Goal: Transaction & Acquisition: Purchase product/service

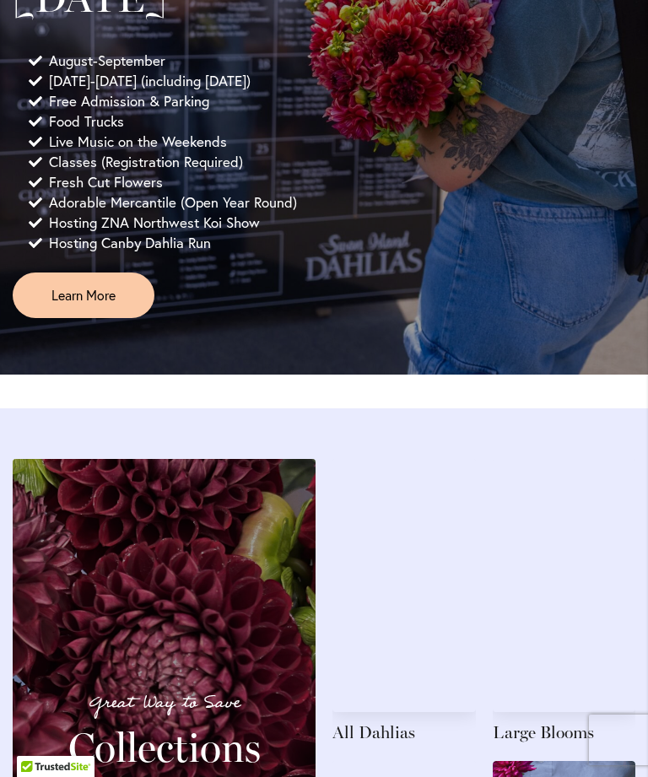
scroll to position [1528, 0]
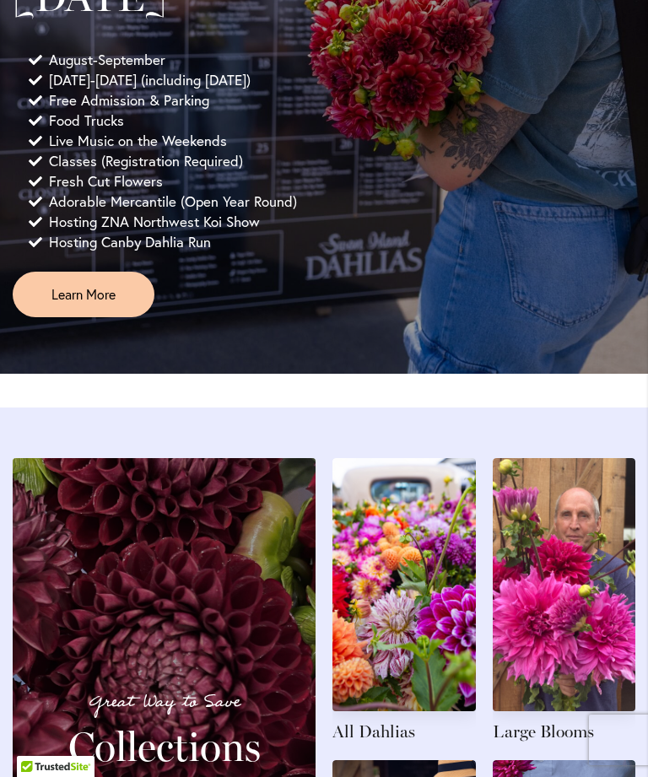
click at [414, 575] on link at bounding box center [403, 600] width 143 height 285
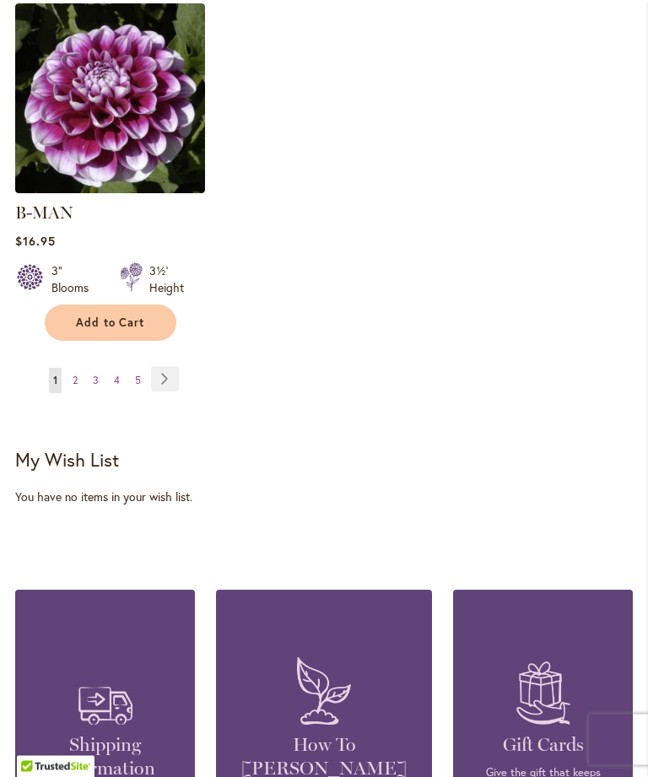
scroll to position [2480, 0]
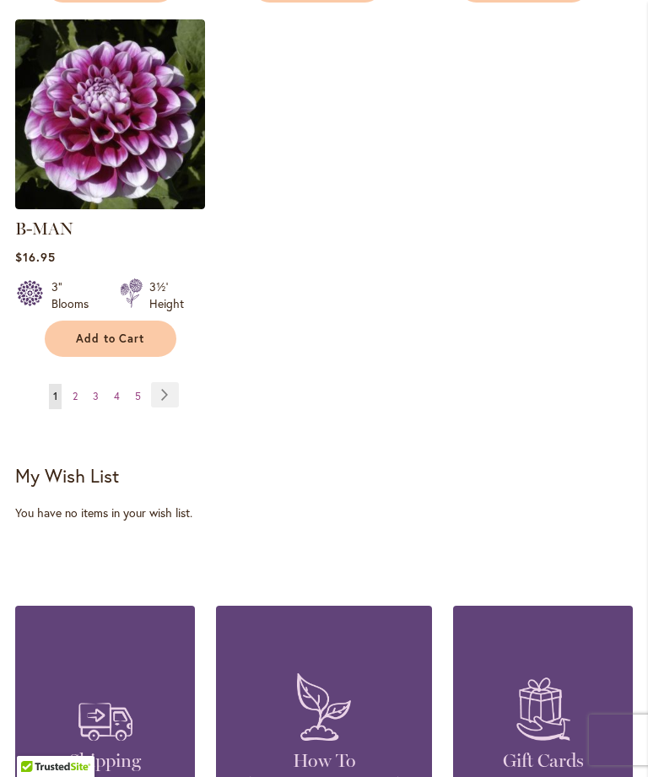
click at [178, 382] on link "Page Next" at bounding box center [165, 394] width 28 height 25
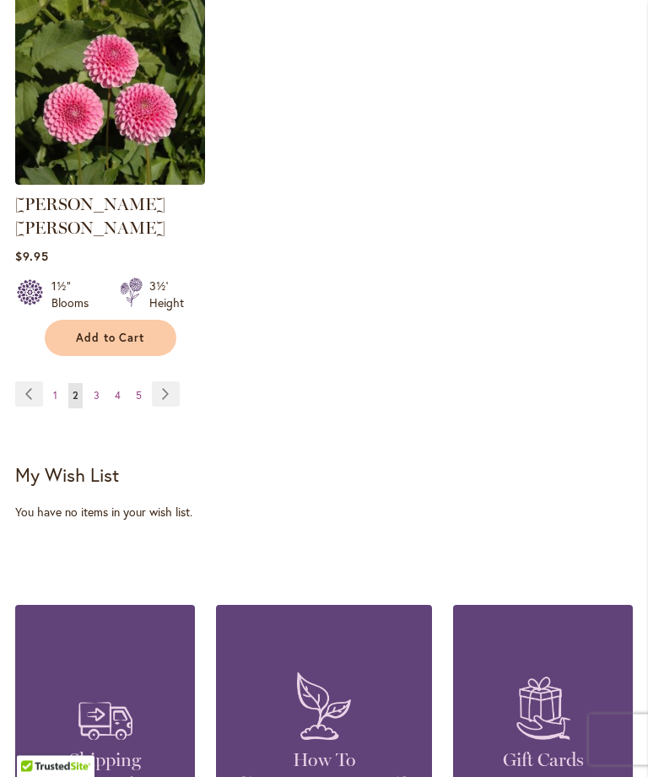
scroll to position [2486, 0]
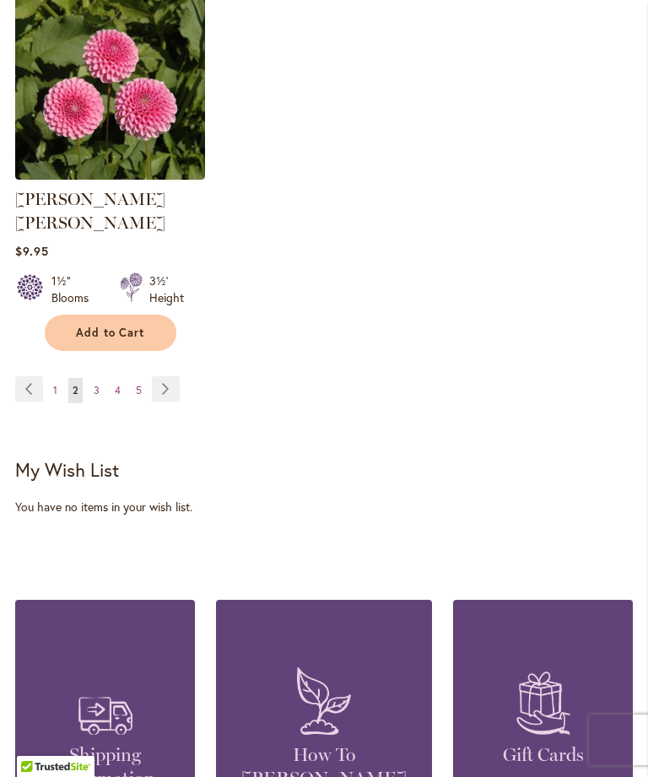
click at [174, 376] on link "Page Next" at bounding box center [166, 388] width 28 height 25
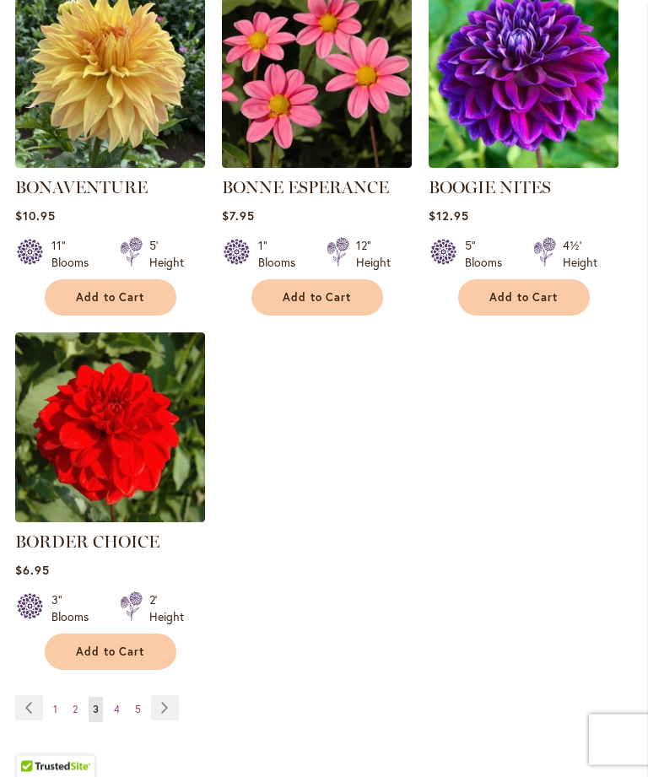
scroll to position [2145, 0]
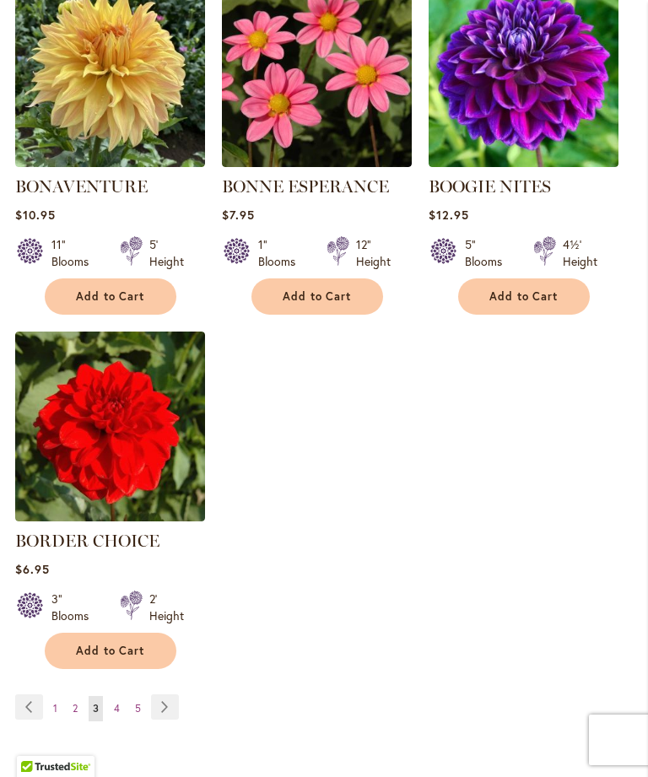
click at [167, 696] on link "Page Next" at bounding box center [165, 706] width 28 height 25
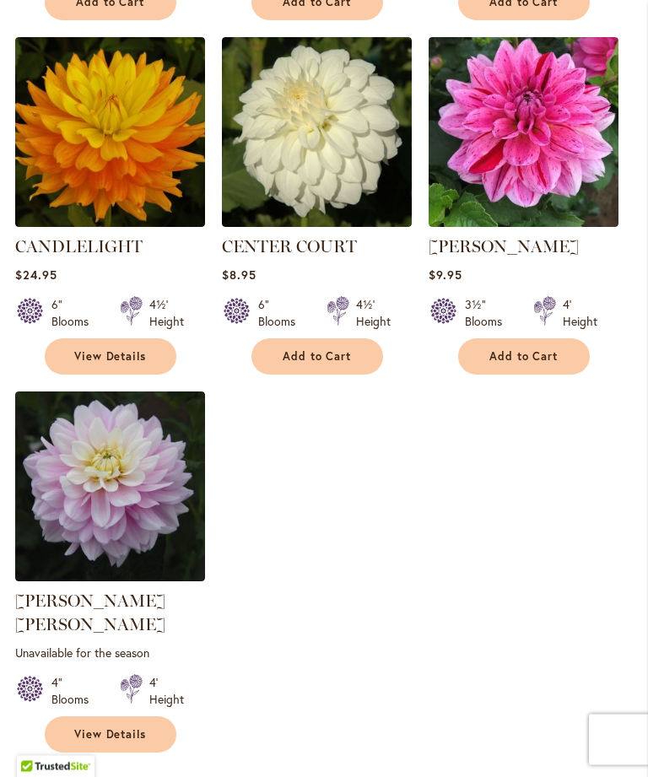
scroll to position [2109, 0]
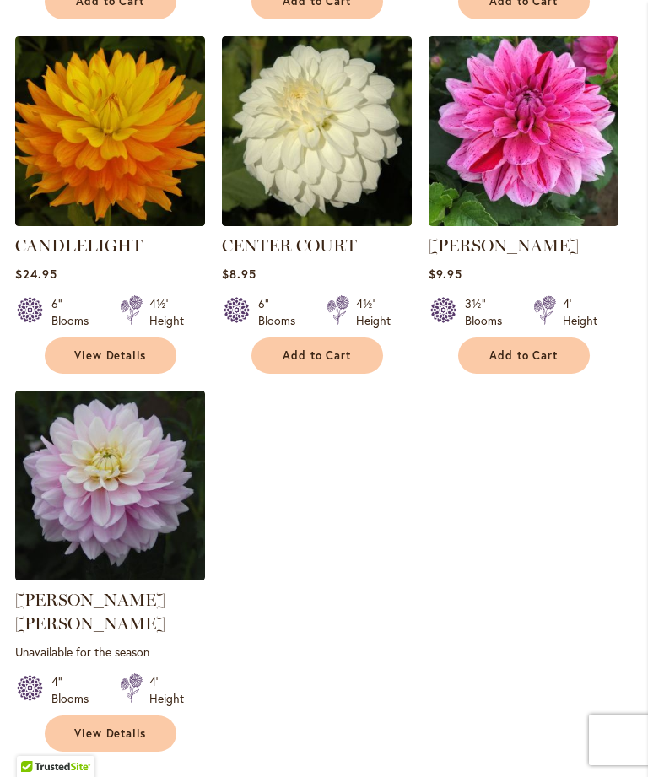
click at [171, 776] on link "Page Next" at bounding box center [167, 789] width 28 height 25
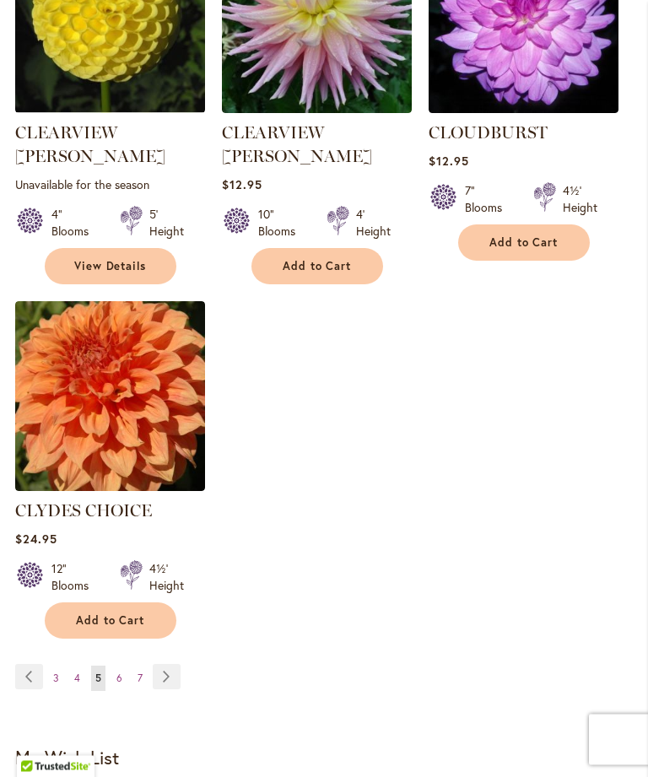
scroll to position [2224, 0]
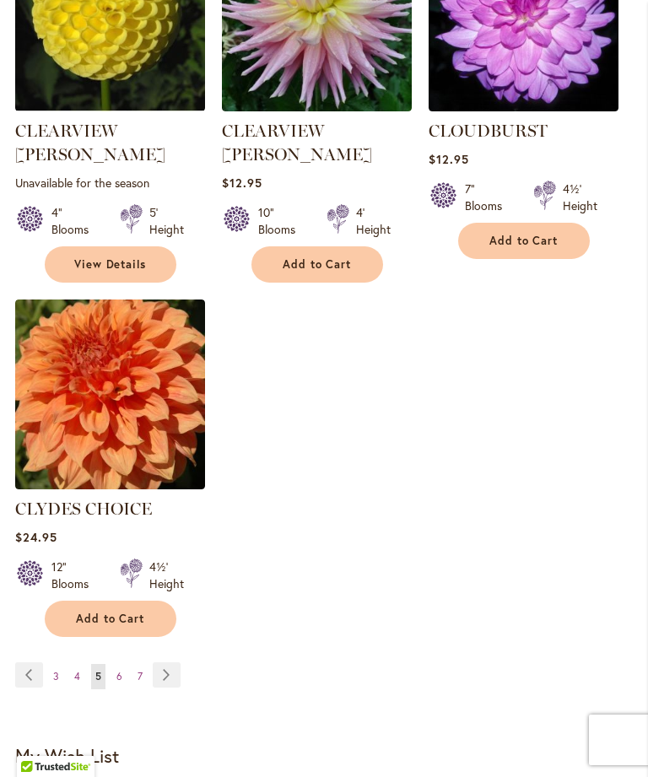
click at [117, 670] on span "6" at bounding box center [119, 676] width 6 height 13
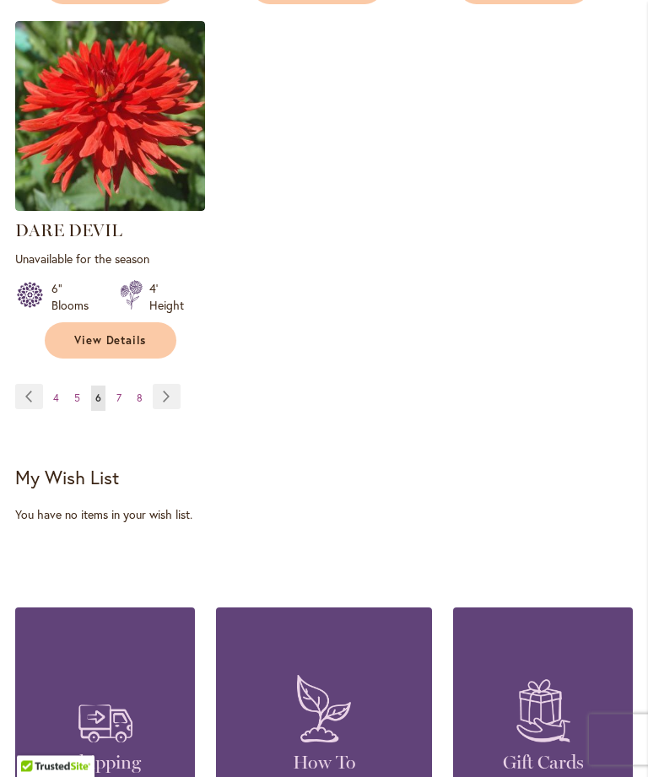
scroll to position [2519, 0]
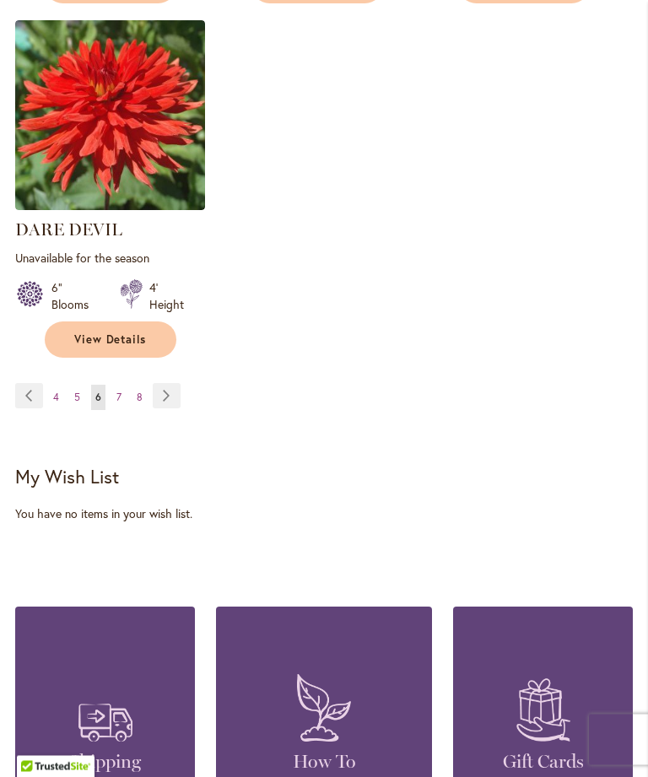
click at [122, 385] on link "Page 7" at bounding box center [118, 397] width 13 height 25
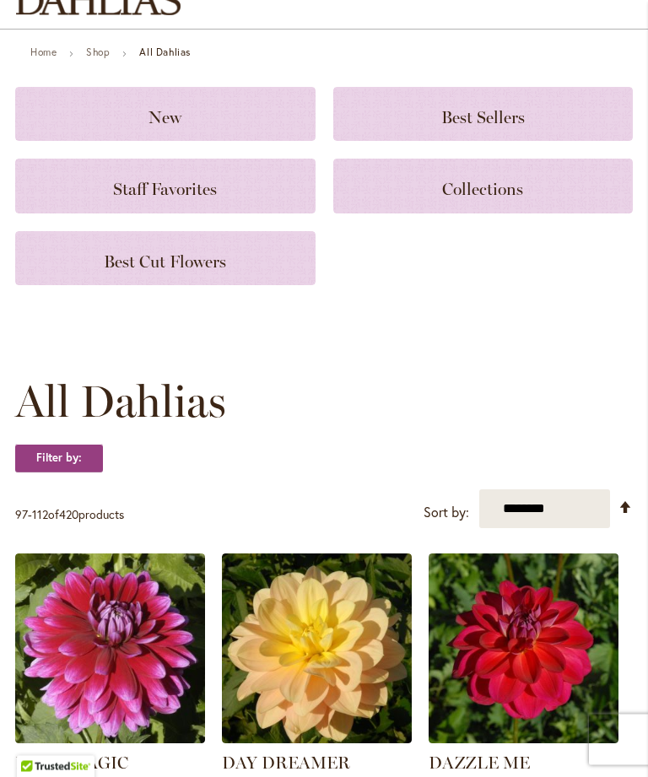
scroll to position [152, 0]
click at [499, 184] on span "Collections" at bounding box center [482, 189] width 81 height 20
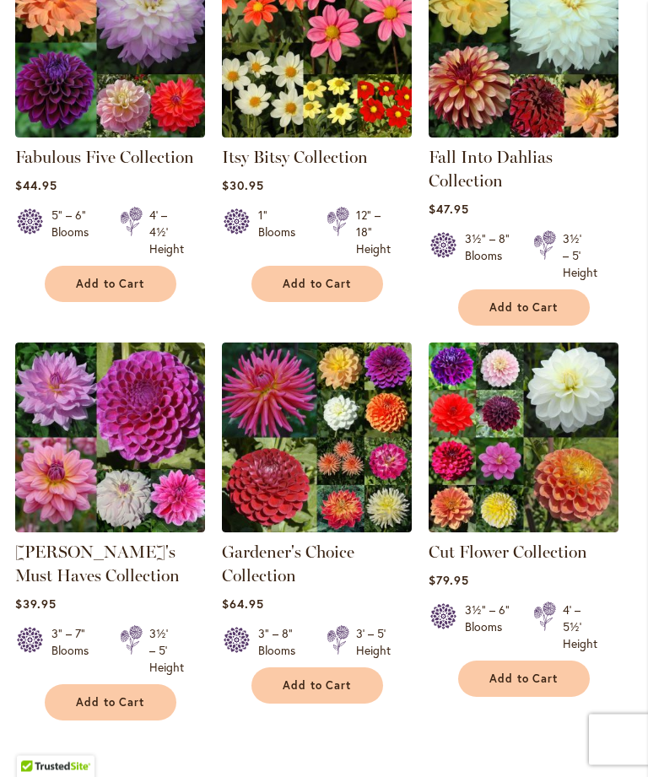
scroll to position [521, 0]
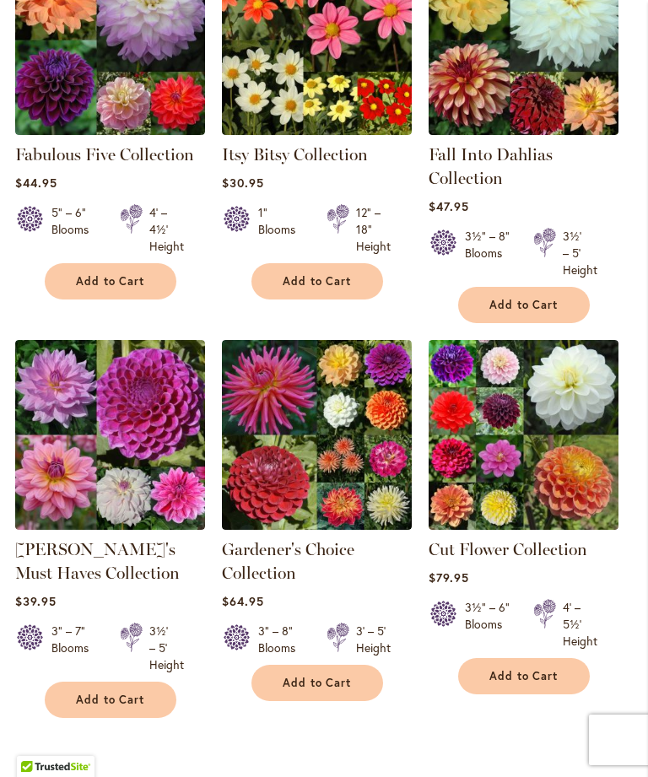
click at [326, 433] on img at bounding box center [317, 435] width 190 height 190
